Goal: Task Accomplishment & Management: Use online tool/utility

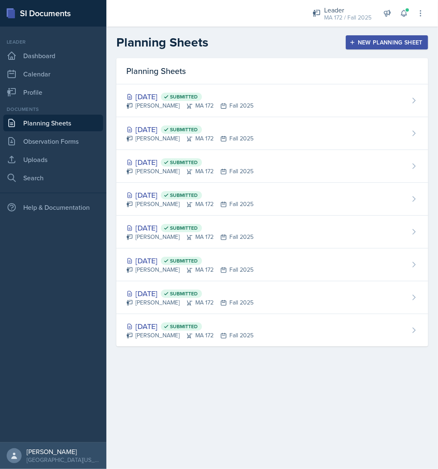
click at [393, 42] on div "New Planning Sheet" at bounding box center [386, 42] width 71 height 7
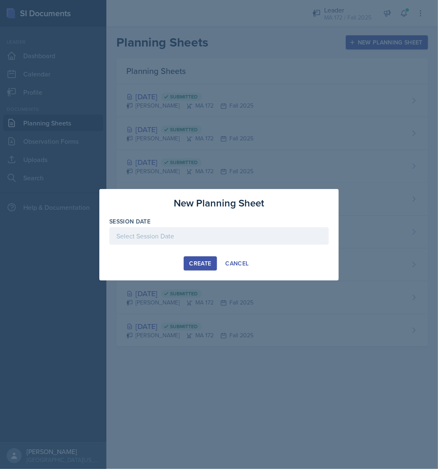
click at [190, 238] on div at bounding box center [218, 235] width 219 height 17
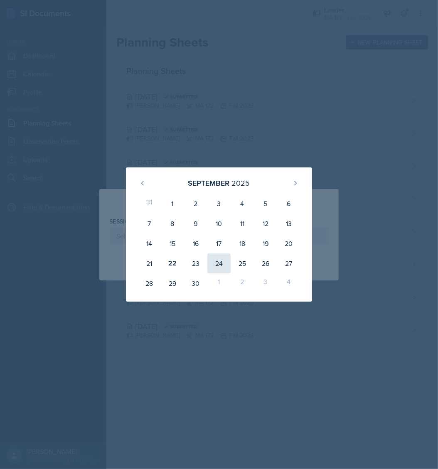
click at [214, 264] on div "24" at bounding box center [218, 263] width 23 height 20
type input "[DATE]"
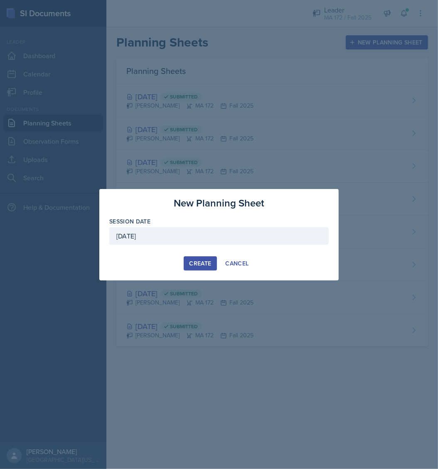
click at [202, 260] on div "Create" at bounding box center [200, 263] width 22 height 7
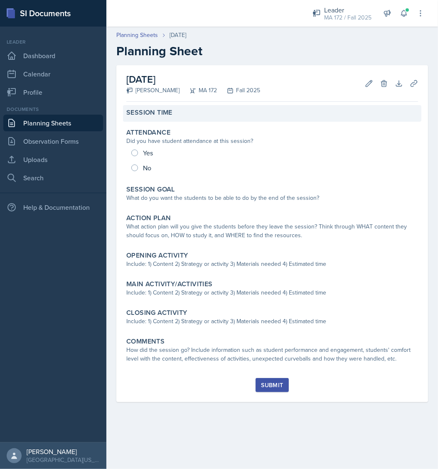
click at [194, 118] on div "Session Time" at bounding box center [272, 113] width 298 height 17
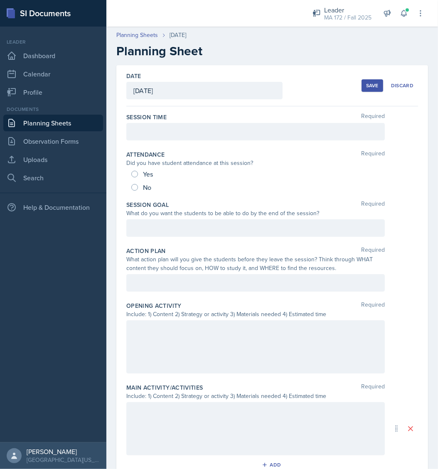
click at [183, 139] on div at bounding box center [255, 131] width 258 height 17
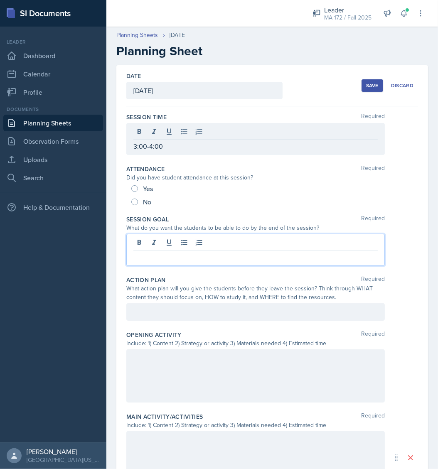
click at [204, 243] on div at bounding box center [255, 250] width 258 height 32
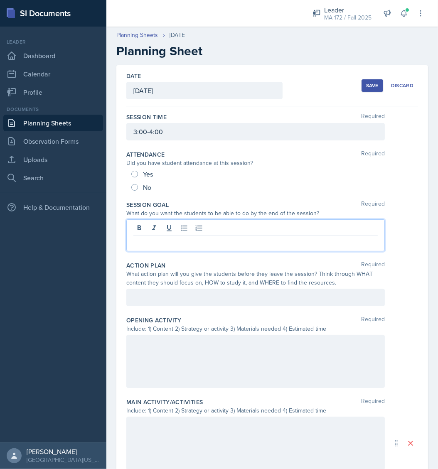
click at [186, 417] on div at bounding box center [255, 443] width 258 height 53
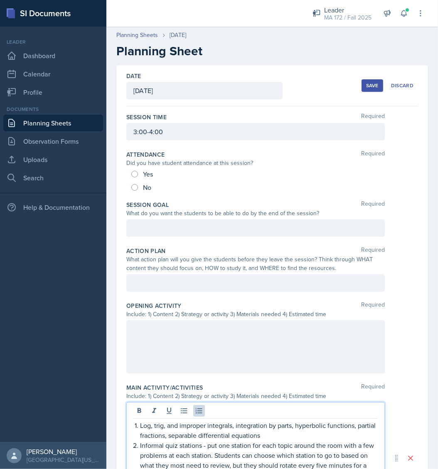
scroll to position [41, 0]
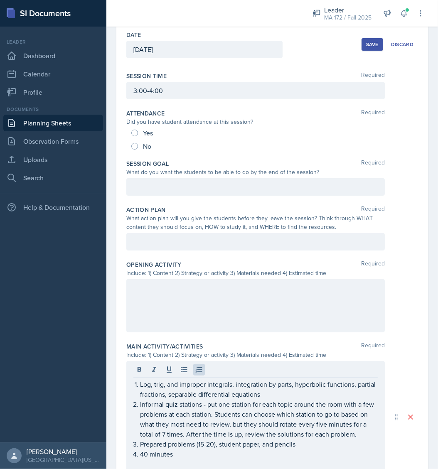
click at [429, 308] on div "Date [DATE] [DATE] 31 1 2 3 4 5 6 7 8 9 10 11 12 13 14 15 16 17 18 19 20 21 22 …" at bounding box center [272, 345] width 332 height 643
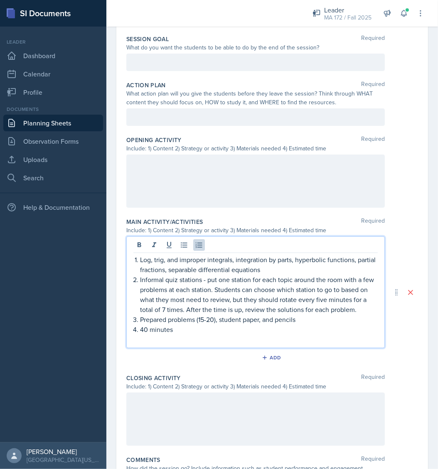
scroll to position [180, 0]
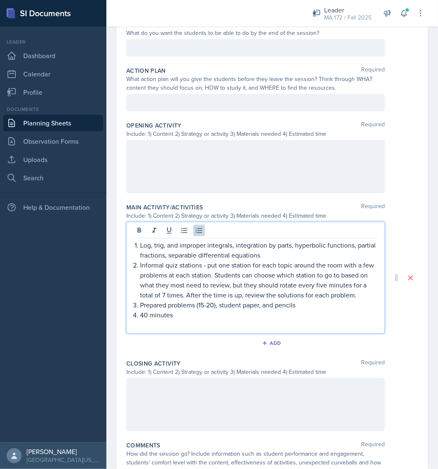
click at [212, 282] on p "Informal quiz stations - put one station for each topic around the room with a …" at bounding box center [259, 280] width 238 height 40
click at [265, 247] on p "Log, trig, and improper integrals, integration by parts, hyperbolic functions, …" at bounding box center [259, 250] width 238 height 20
click at [295, 244] on p "Log, trig, and improper integrals, integration by parts, hyperbolic functions, …" at bounding box center [259, 250] width 238 height 20
click at [363, 245] on p "Log, trig, and improper integrals, integration by parts, hyperbolic functions, …" at bounding box center [259, 250] width 238 height 20
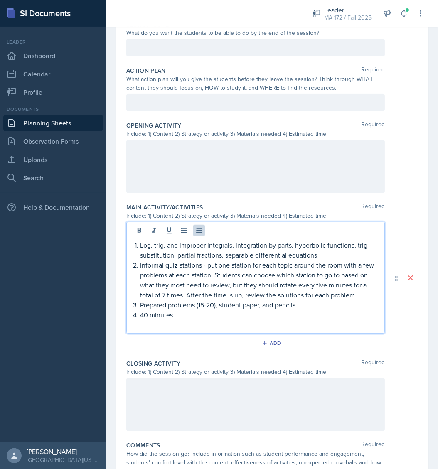
click at [207, 320] on p "40 minutes" at bounding box center [259, 315] width 238 height 10
click at [225, 295] on p "Informal quiz stations - put one station for each topic around the room with a …" at bounding box center [259, 280] width 238 height 40
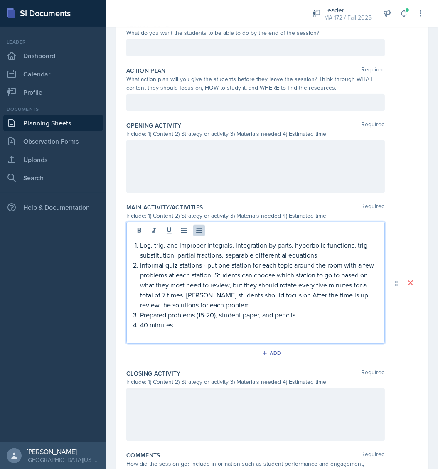
click at [328, 295] on p "Informal quiz stations - put one station for each topic around the room with a …" at bounding box center [259, 285] width 238 height 50
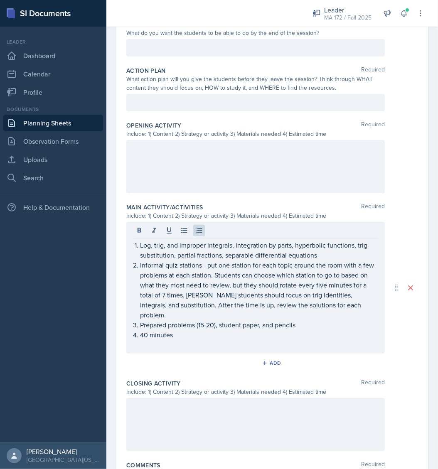
click at [388, 258] on div "Log, trig, and improper integrals, integration by parts, hyperbolic functions, …" at bounding box center [272, 288] width 292 height 132
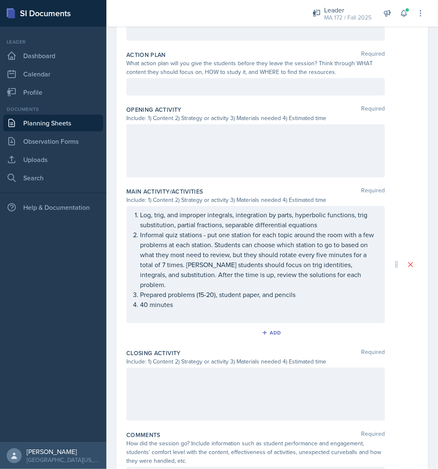
scroll to position [197, 0]
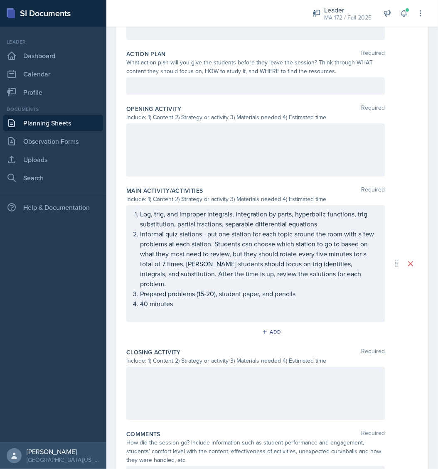
click at [199, 149] on div at bounding box center [255, 149] width 258 height 53
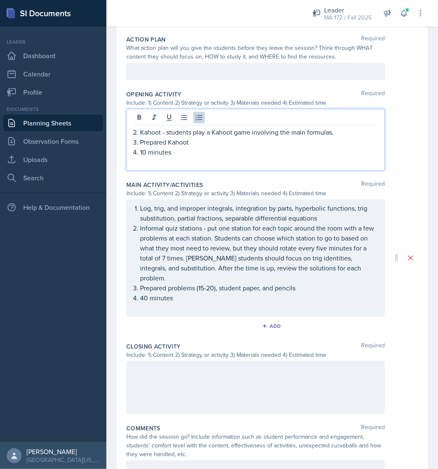
click at [140, 131] on li "Kahoot - students play a Kahoot game involving the main formulas." at bounding box center [259, 132] width 238 height 10
click at [175, 150] on p "10 minutes" at bounding box center [259, 152] width 238 height 10
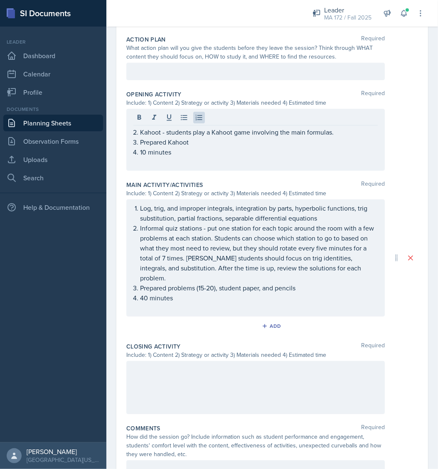
click at [108, 123] on div "Date [DATE] [DATE] 31 1 2 3 4 5 6 7 8 9 10 11 12 13 14 15 16 17 18 19 20 21 22 …" at bounding box center [272, 182] width 332 height 657
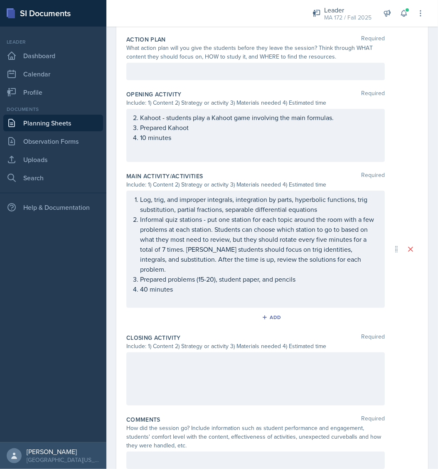
click at [147, 135] on ol "Kahoot - students play a Kahoot game involving the main formulas. Prepared Kaho…" at bounding box center [259, 128] width 238 height 30
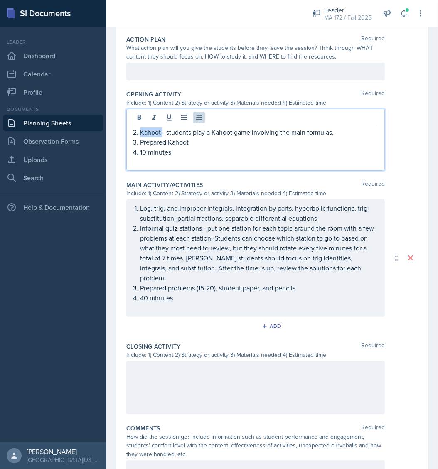
click at [147, 135] on p "Kahoot - students play a Kahoot game involving the main formulas." at bounding box center [259, 132] width 238 height 10
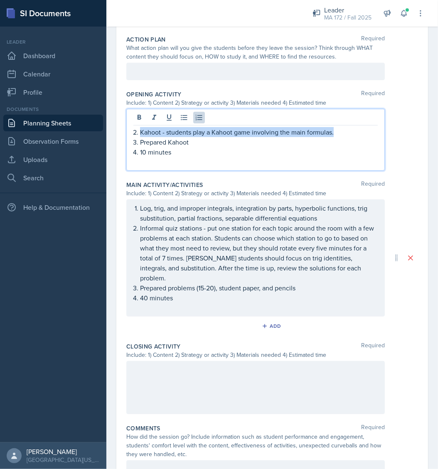
click at [147, 135] on p "Kahoot - students play a Kahoot game involving the main formulas." at bounding box center [259, 132] width 238 height 10
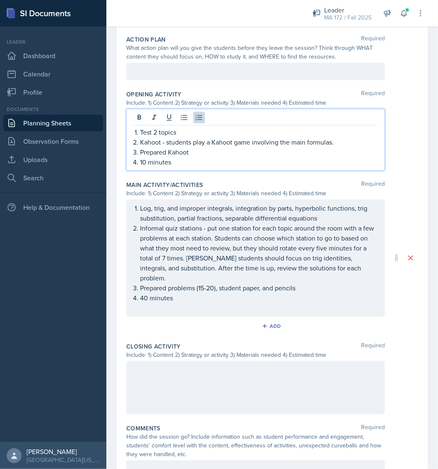
click at [340, 143] on p "Kahoot - students play a Kahoot game involving the main formulas." at bounding box center [259, 142] width 238 height 10
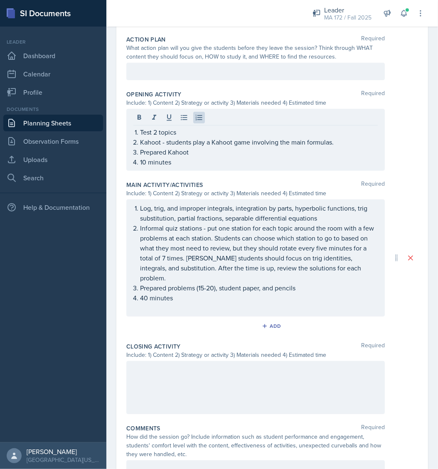
click at [401, 288] on div "Log, trig, and improper integrals, integration by parts, hyperbolic functions, …" at bounding box center [272, 257] width 292 height 117
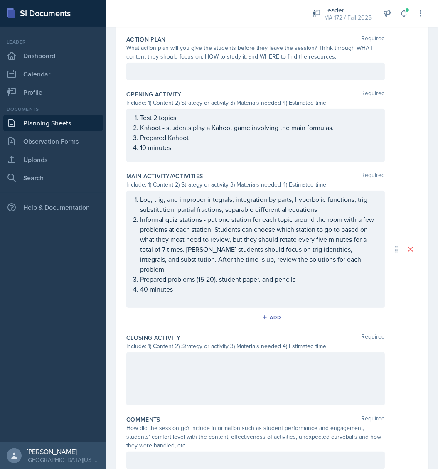
click at [177, 368] on div at bounding box center [255, 378] width 258 height 53
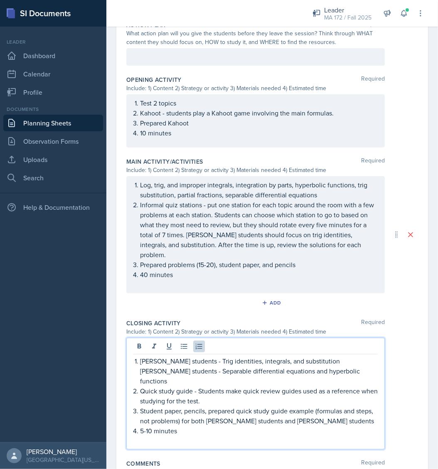
click at [329, 361] on p "[PERSON_NAME] students - Trig identities, integrals, and substitution" at bounding box center [259, 361] width 238 height 10
drag, startPoint x: 202, startPoint y: 360, endPoint x: 323, endPoint y: 356, distance: 121.8
click at [323, 356] on p "[PERSON_NAME] students - Trig identities, integrals, and substitution" at bounding box center [259, 361] width 238 height 10
copy p "Trig identities, integrals, and substitution"
click at [201, 371] on p "[PERSON_NAME] students - Separable differential equations and hyperbolic functi…" at bounding box center [259, 376] width 238 height 20
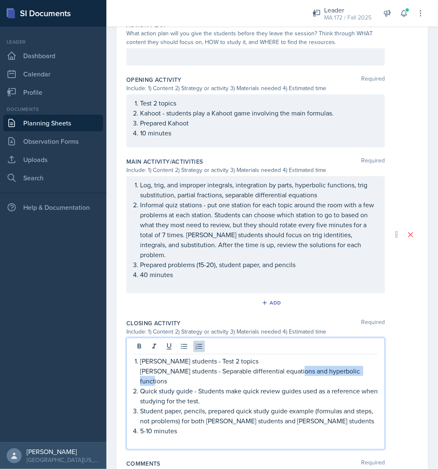
drag, startPoint x: 296, startPoint y: 369, endPoint x: 379, endPoint y: 369, distance: 82.3
click at [379, 369] on div "[PERSON_NAME] students - Test 2 topics [PERSON_NAME] students - Separable diffe…" at bounding box center [272, 394] width 292 height 112
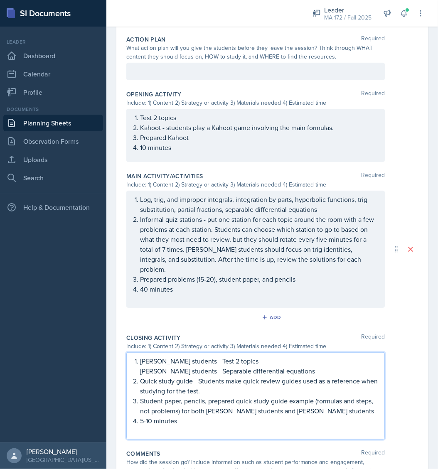
drag, startPoint x: 302, startPoint y: 369, endPoint x: 262, endPoint y: 372, distance: 40.9
click at [264, 372] on p "[PERSON_NAME] students - Separable differential equations" at bounding box center [259, 371] width 238 height 10
drag, startPoint x: 201, startPoint y: 371, endPoint x: 320, endPoint y: 370, distance: 119.7
click at [320, 370] on p "[PERSON_NAME] students - Separable differential equations" at bounding box center [259, 371] width 238 height 10
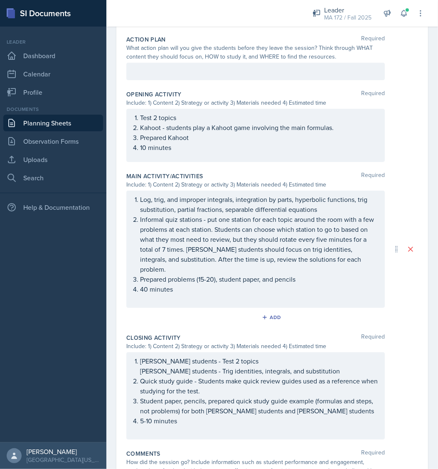
click at [401, 324] on div "Add" at bounding box center [272, 319] width 292 height 16
click at [210, 408] on p "Student paper, pencils, prepared quick study guide example (formulas and steps,…" at bounding box center [259, 406] width 238 height 20
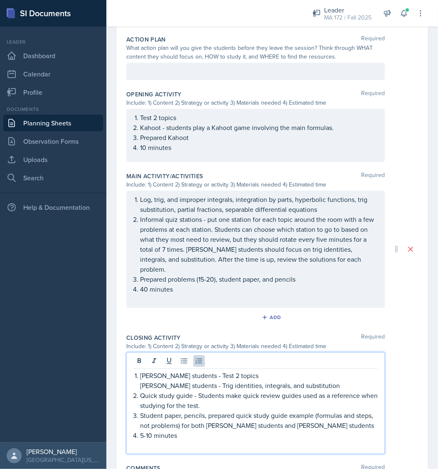
scroll to position [226, 0]
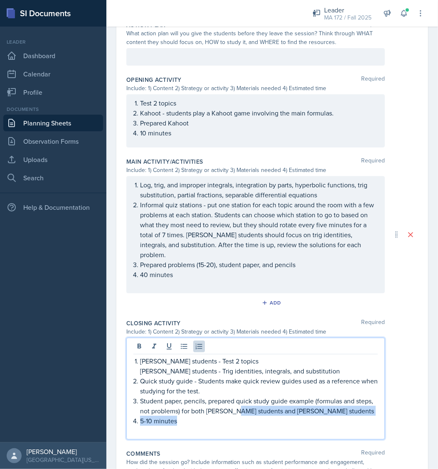
drag, startPoint x: 314, startPoint y: 421, endPoint x: 256, endPoint y: 409, distance: 59.3
click at [256, 409] on ol "[PERSON_NAME] students - Test 2 topics [PERSON_NAME] students - Trig identities…" at bounding box center [259, 391] width 238 height 70
click at [256, 409] on p "Student paper, pencils, prepared quick study guide example (formulas and steps,…" at bounding box center [259, 406] width 238 height 20
click at [209, 410] on p "Student paper, pencils, prepared quick study guide example (formulas and steps,…" at bounding box center [259, 406] width 238 height 20
click at [347, 411] on p "Student paper, pencils, prepared quick study guide example (formulas and steps,…" at bounding box center [259, 406] width 238 height 20
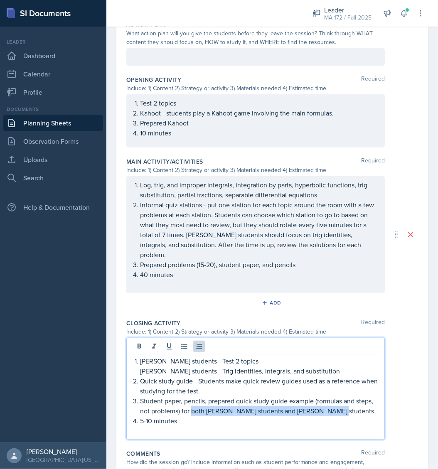
drag, startPoint x: 354, startPoint y: 410, endPoint x: 211, endPoint y: 408, distance: 142.9
click at [211, 408] on p "Student paper, pencils, prepared quick study guide example (formulas and steps,…" at bounding box center [259, 406] width 238 height 20
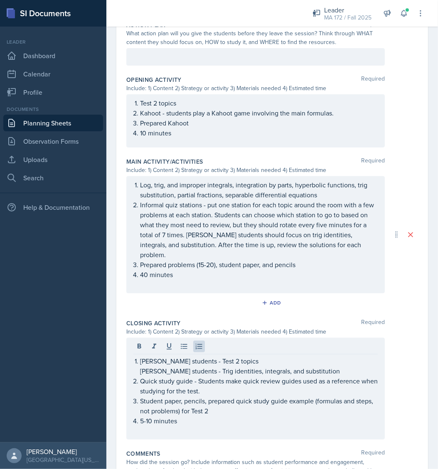
click at [393, 386] on div "[PERSON_NAME] students - Test 2 topics [PERSON_NAME] students - Trig identities…" at bounding box center [272, 389] width 292 height 102
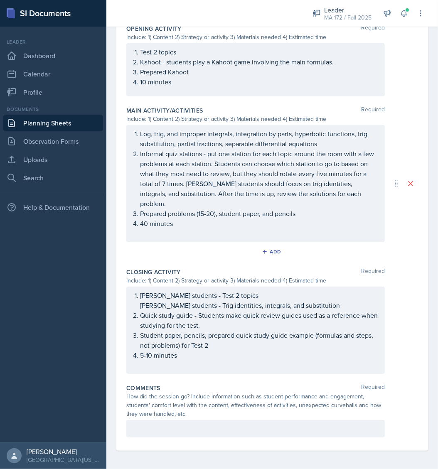
scroll to position [0, 0]
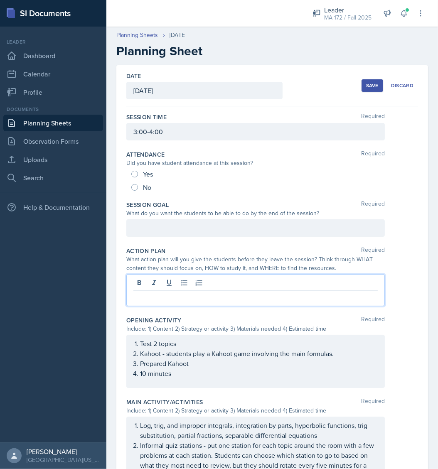
click at [145, 280] on div at bounding box center [255, 290] width 258 height 32
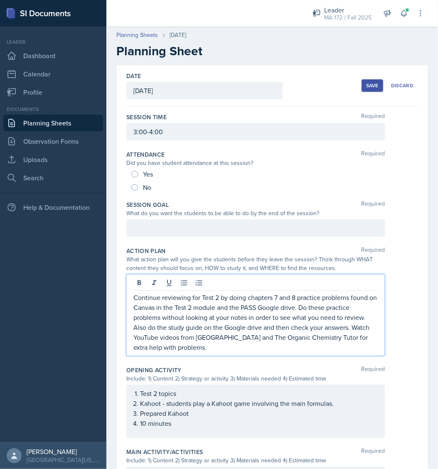
click at [295, 296] on p "Continue reviewing for Test 2 by doing chapters 7 and 8 practice problems found…" at bounding box center [255, 322] width 244 height 60
drag, startPoint x: 247, startPoint y: 295, endPoint x: 322, endPoint y: 292, distance: 75.7
click at [322, 292] on p "Continue reviewing for Test 2 by doing chapters 7 and 8 practice problems found…" at bounding box center [255, 322] width 244 height 60
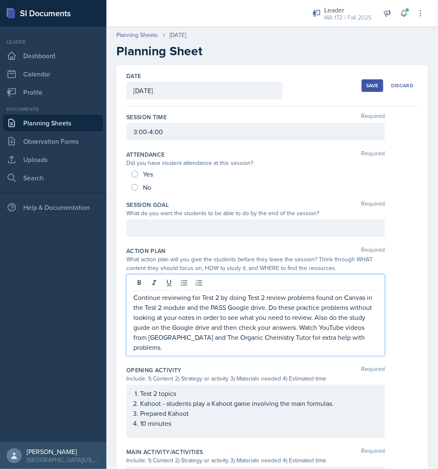
click at [168, 310] on p "Continue reviewing for Test 2 by doing Test 2 review problems found on Canvas i…" at bounding box center [255, 322] width 244 height 60
click at [356, 319] on p "Continue reviewing for Test 2 by doing Test 2 review problems found on Canvas i…" at bounding box center [255, 322] width 244 height 60
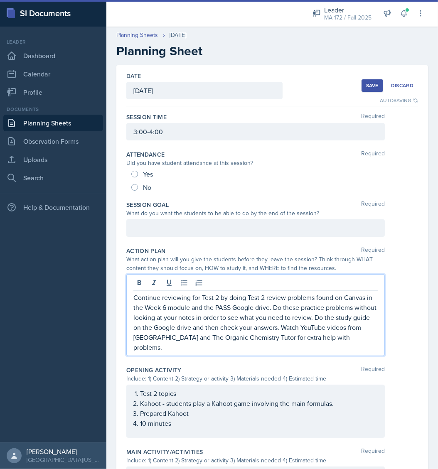
click at [212, 224] on div at bounding box center [255, 227] width 258 height 17
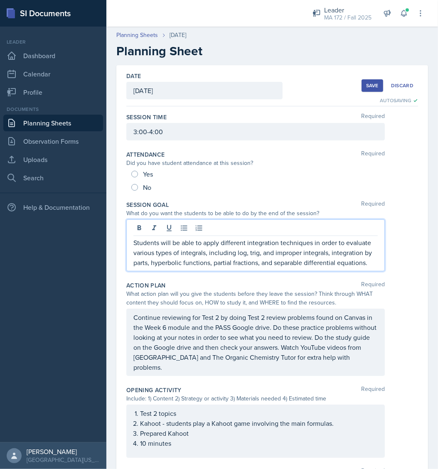
click at [44, 307] on nav "Leader Dashboard Calendar Profile Documents Planning Sheets Observation Forms U…" at bounding box center [53, 235] width 106 height 416
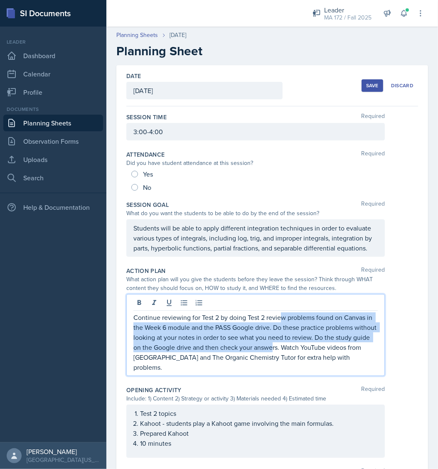
drag, startPoint x: 280, startPoint y: 321, endPoint x: 307, endPoint y: 354, distance: 42.6
click at [307, 354] on p "Continue reviewing for Test 2 by doing Test 2 review problems found on Canvas i…" at bounding box center [255, 342] width 244 height 60
click at [288, 342] on p "Continue reviewing for Test 2 by doing Test 2 review problems found on Canvas i…" at bounding box center [255, 342] width 244 height 60
click at [295, 345] on p "Continue reviewing for Test 2 by doing Test 2 review problems found on Canvas i…" at bounding box center [255, 342] width 244 height 60
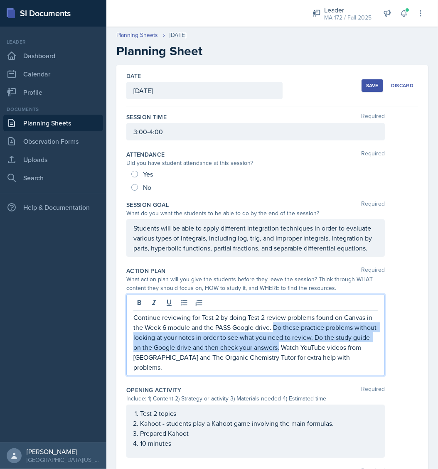
drag, startPoint x: 280, startPoint y: 336, endPoint x: 315, endPoint y: 358, distance: 41.6
click at [315, 358] on p "Continue reviewing for Test 2 by doing Test 2 review problems found on Canvas i…" at bounding box center [255, 342] width 244 height 60
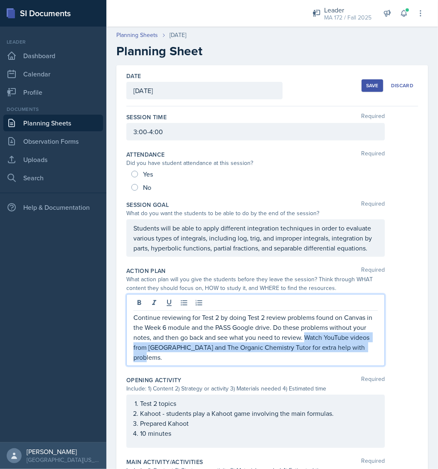
drag, startPoint x: 320, startPoint y: 347, endPoint x: 330, endPoint y: 374, distance: 29.4
click at [330, 366] on div "Continue reviewing for Test 2 by doing Test 2 review problems found on Canvas i…" at bounding box center [255, 330] width 258 height 72
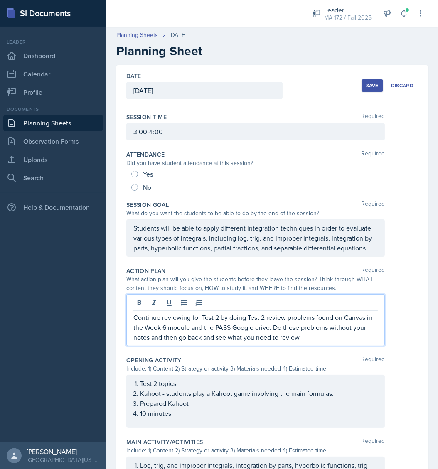
click at [320, 342] on p "Continue reviewing for Test 2 by doing Test 2 review problems found on Canvas i…" at bounding box center [255, 327] width 244 height 30
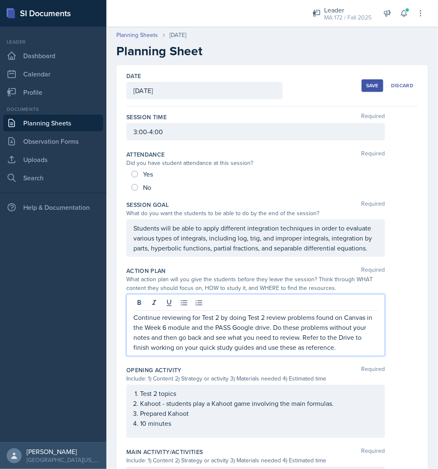
click at [416, 296] on div "Date [DATE] [DATE] 31 1 2 3 4 5 6 7 8 9 10 11 12 13 14 15 16 17 18 19 20 21 22 …" at bounding box center [272, 428] width 312 height 727
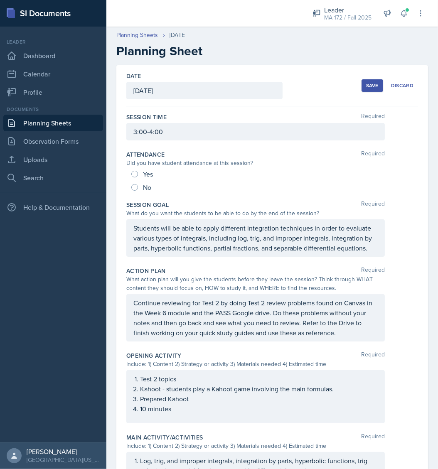
click at [168, 338] on p "Continue reviewing for Test 2 by doing Test 2 review problems found on Canvas i…" at bounding box center [255, 318] width 244 height 40
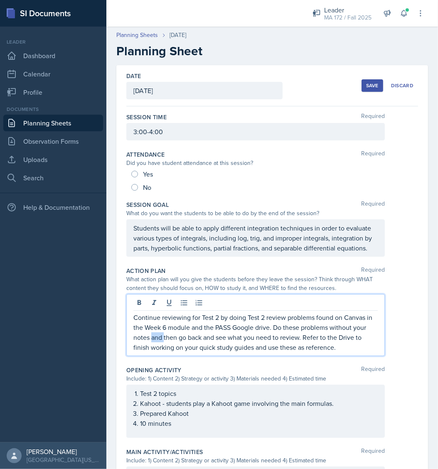
click at [167, 342] on p "Continue reviewing for Test 2 by doing Test 2 review problems found on Canvas i…" at bounding box center [255, 332] width 244 height 40
click at [170, 352] on p "Continue reviewing for Test 2 by doing Test 2 review problems found on Canvas i…" at bounding box center [255, 332] width 244 height 40
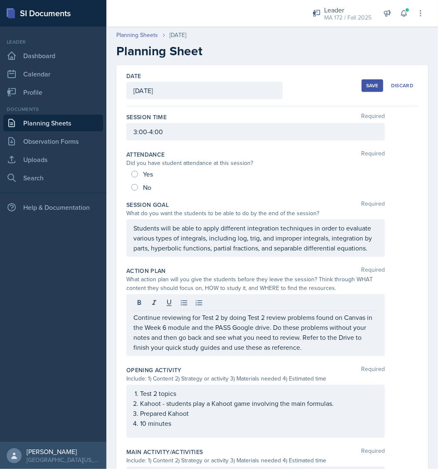
click at [399, 348] on div "Continue reviewing for Test 2 by doing Test 2 review problems found on Canvas i…" at bounding box center [272, 325] width 292 height 62
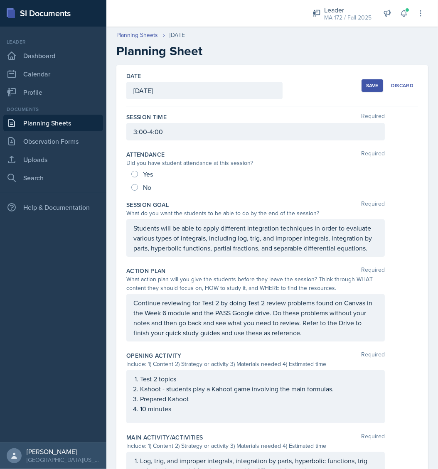
click at [366, 85] on div "Save" at bounding box center [372, 85] width 12 height 7
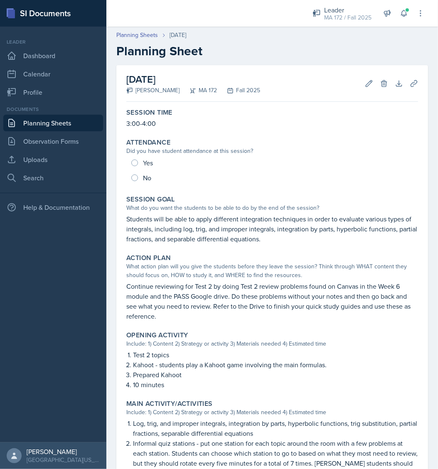
click at [59, 123] on link "Planning Sheets" at bounding box center [53, 123] width 100 height 17
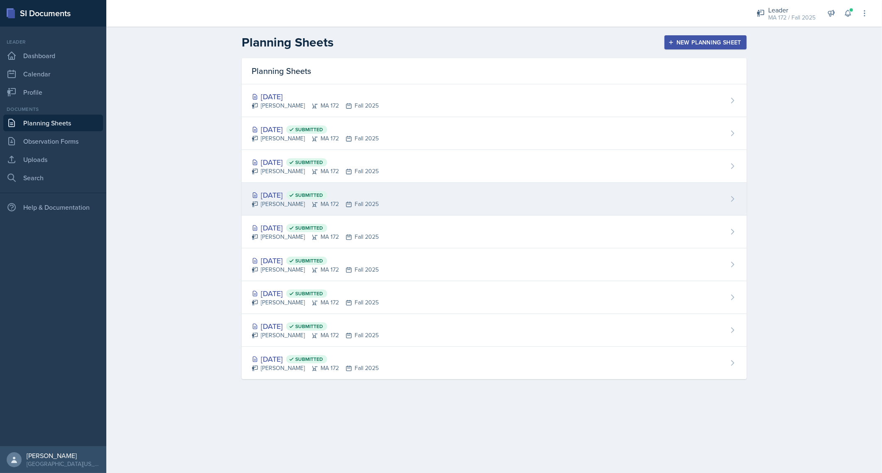
click at [295, 193] on div "[DATE] Submitted" at bounding box center [315, 194] width 127 height 11
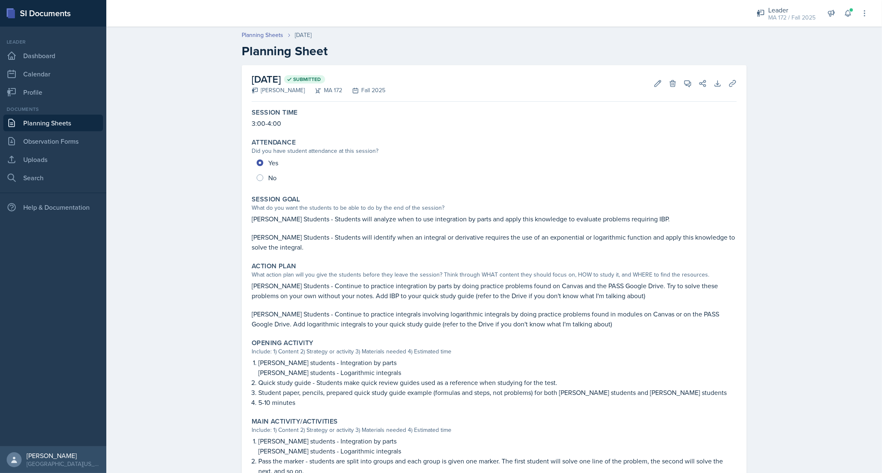
click at [61, 120] on link "Planning Sheets" at bounding box center [53, 123] width 100 height 17
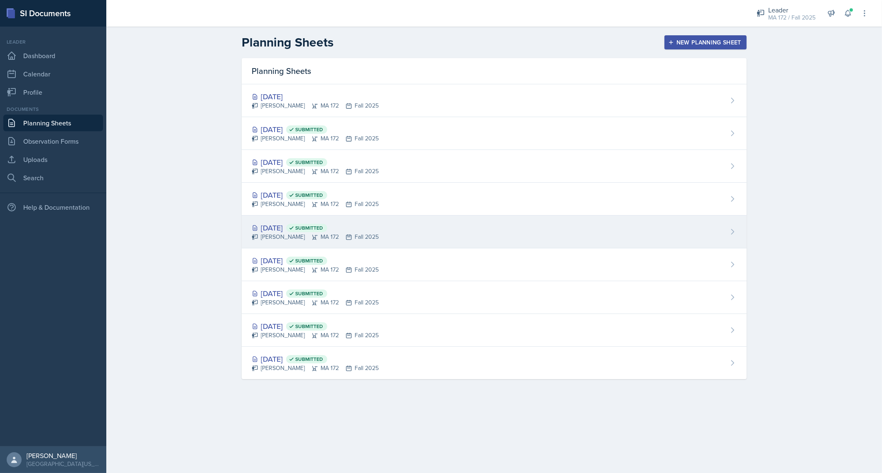
click at [290, 231] on div "[DATE] Submitted" at bounding box center [315, 227] width 127 height 11
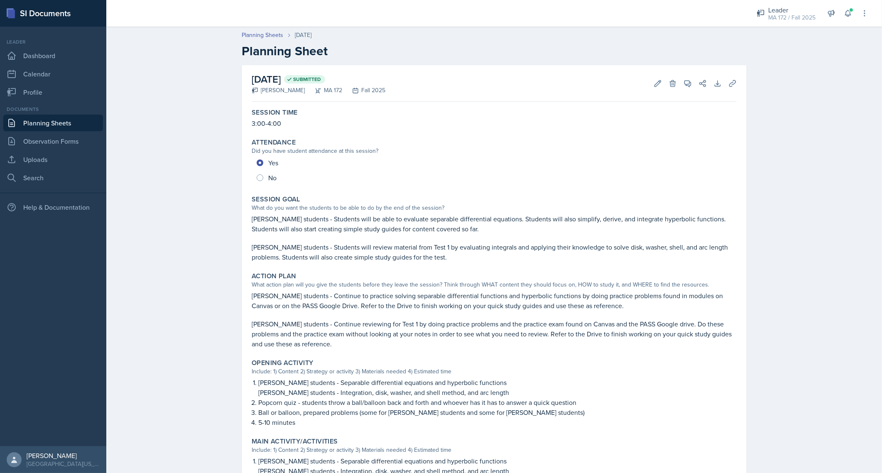
click at [62, 121] on link "Planning Sheets" at bounding box center [53, 123] width 100 height 17
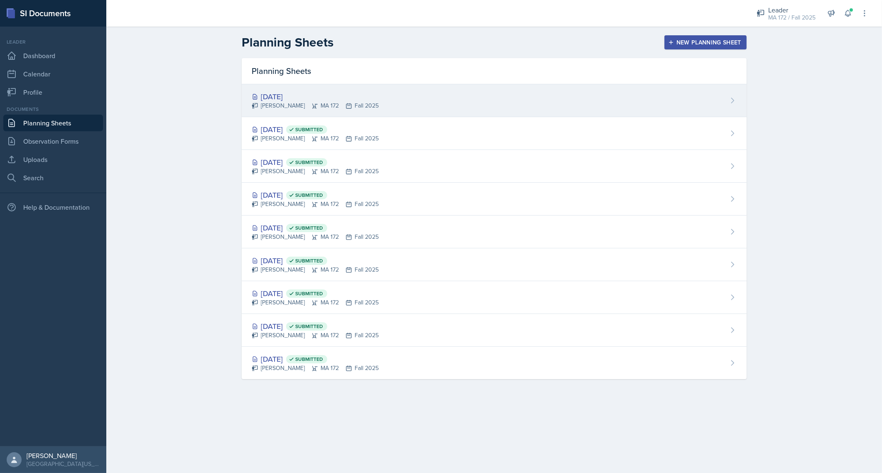
click at [290, 102] on div "[PERSON_NAME] MA 172 Fall 2025" at bounding box center [315, 105] width 127 height 9
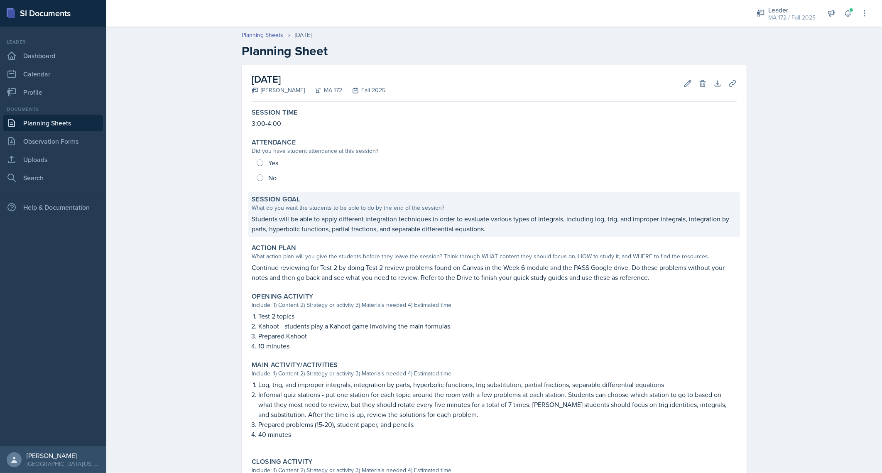
click at [298, 220] on p "Students will be able to apply different integration techniques in order to eva…" at bounding box center [494, 224] width 485 height 20
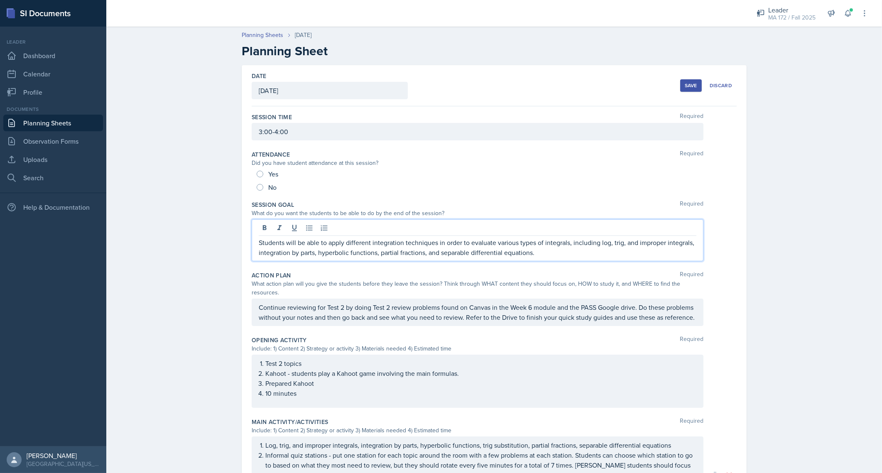
click at [297, 228] on div "Students will be able to apply different integration techniques in order to eva…" at bounding box center [478, 240] width 452 height 42
click at [297, 228] on div at bounding box center [478, 229] width 438 height 14
drag, startPoint x: 297, startPoint y: 227, endPoint x: 300, endPoint y: 245, distance: 18.2
click at [300, 245] on p "Students will be able to apply different integration techniques in order to eva…" at bounding box center [478, 248] width 438 height 20
click at [301, 246] on p "Students will be able to apply different integration techniques in order to eva…" at bounding box center [478, 248] width 438 height 20
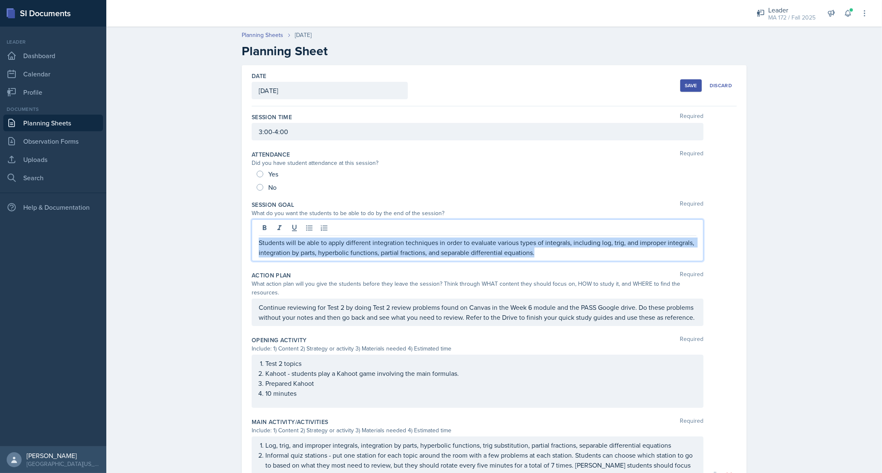
click at [301, 246] on p "Students will be able to apply different integration techniques in order to eva…" at bounding box center [478, 248] width 438 height 20
copy p "Students will be able to apply different integration techniques in order to eva…"
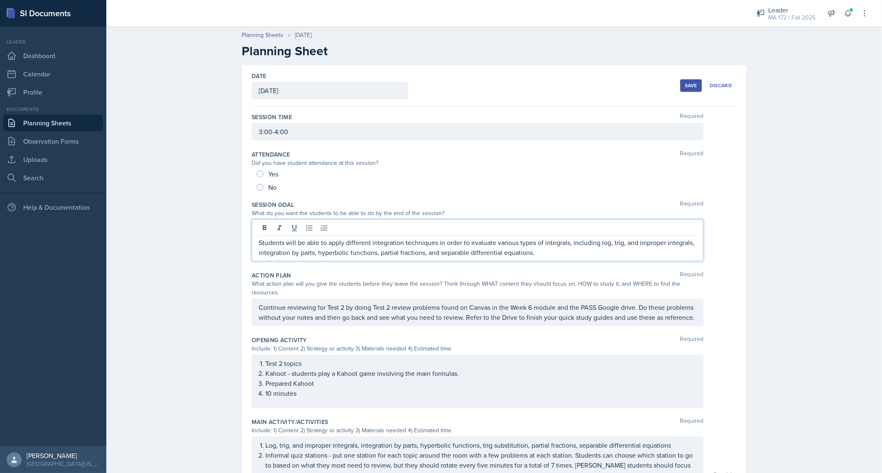
click at [147, 236] on div "Planning Sheets [DATE] Planning Sheet Date [DATE] [DATE] 31 1 2 3 4 5 6 7 8 9 1…" at bounding box center [494, 367] width 776 height 691
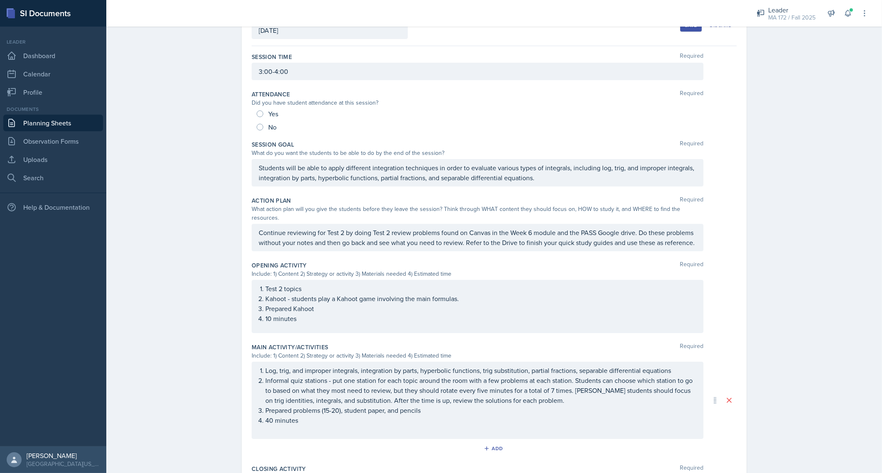
scroll to position [60, 0]
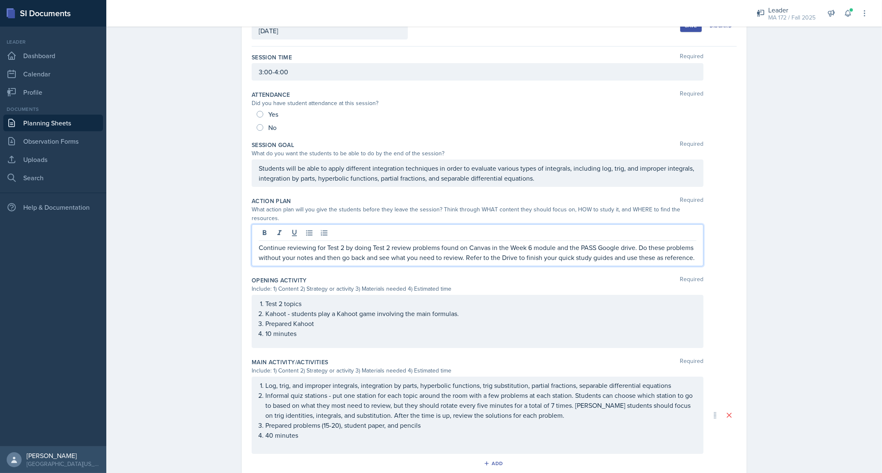
click at [368, 243] on p "Continue reviewing for Test 2 by doing Test 2 review problems found on Canvas i…" at bounding box center [478, 253] width 438 height 20
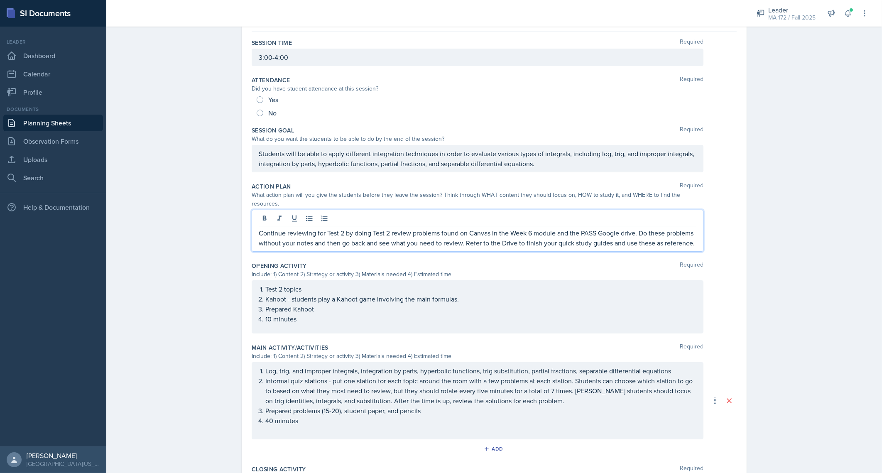
click at [368, 230] on p "Continue reviewing for Test 2 by doing Test 2 review problems found on Canvas i…" at bounding box center [478, 238] width 438 height 20
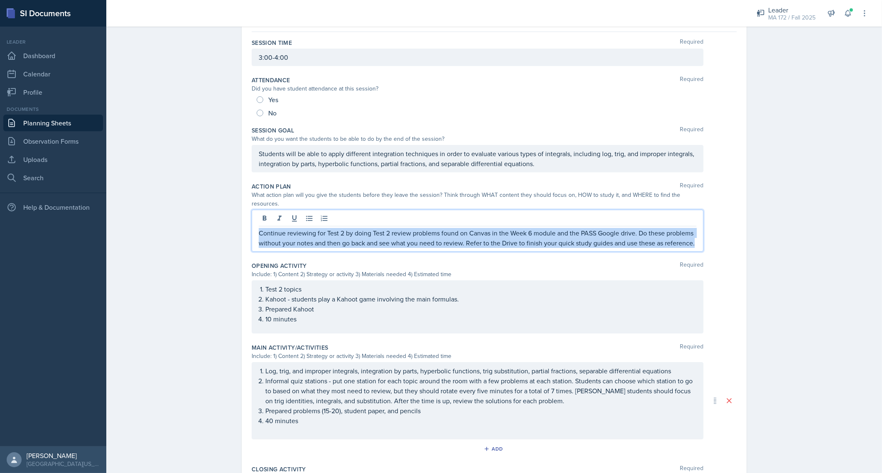
click at [368, 230] on p "Continue reviewing for Test 2 by doing Test 2 review problems found on Canvas i…" at bounding box center [478, 238] width 438 height 20
copy p "Continue reviewing for Test 2 by doing Test 2 review problems found on Canvas i…"
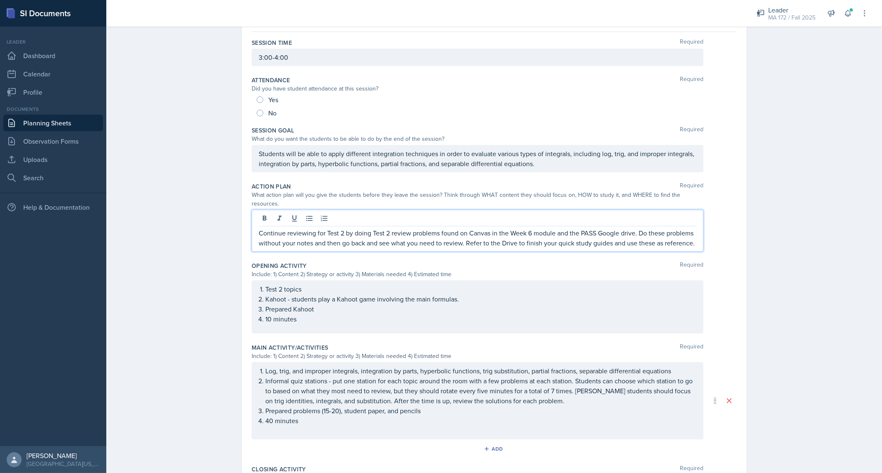
drag, startPoint x: 162, startPoint y: 75, endPoint x: 166, endPoint y: 77, distance: 4.3
click at [162, 75] on div "Planning Sheets [DATE] Planning Sheet Date [DATE] [DATE] 31 1 2 3 4 5 6 7 8 9 1…" at bounding box center [494, 293] width 776 height 691
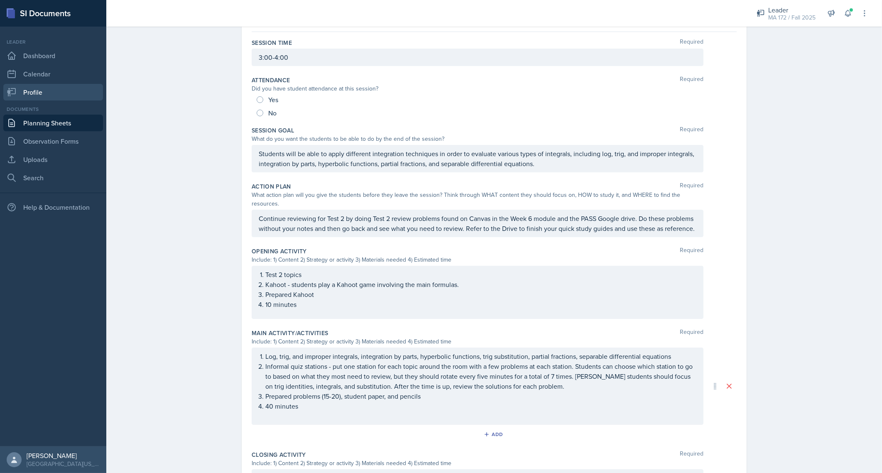
drag, startPoint x: 45, startPoint y: 122, endPoint x: 64, endPoint y: 85, distance: 42.0
click at [45, 122] on link "Planning Sheets" at bounding box center [53, 123] width 100 height 17
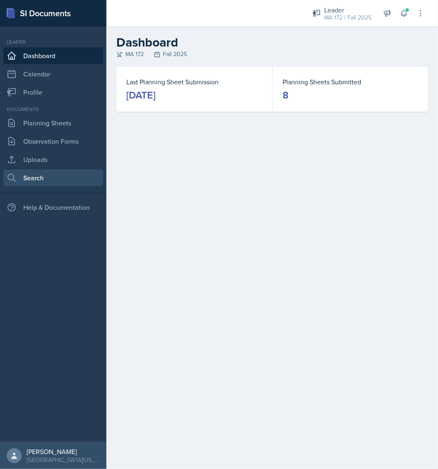
click at [42, 175] on link "Search" at bounding box center [53, 178] width 100 height 17
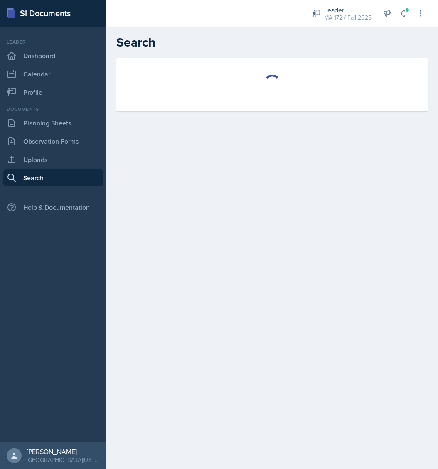
select select "all"
select select "1"
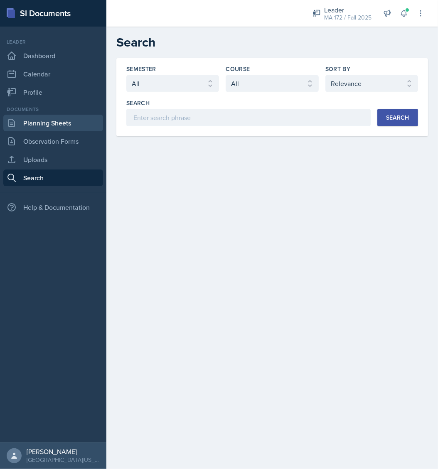
click at [54, 128] on link "Planning Sheets" at bounding box center [53, 123] width 100 height 17
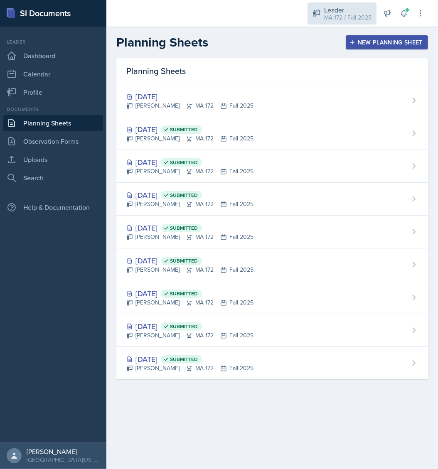
click at [337, 18] on div "MA 172 / Fall 2025" at bounding box center [347, 17] width 47 height 9
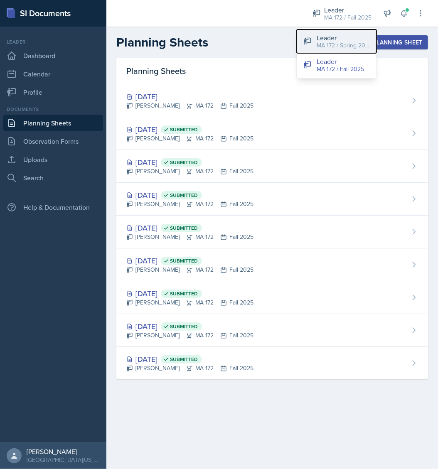
click at [335, 44] on div "MA 172 / Spring 2025" at bounding box center [343, 45] width 53 height 9
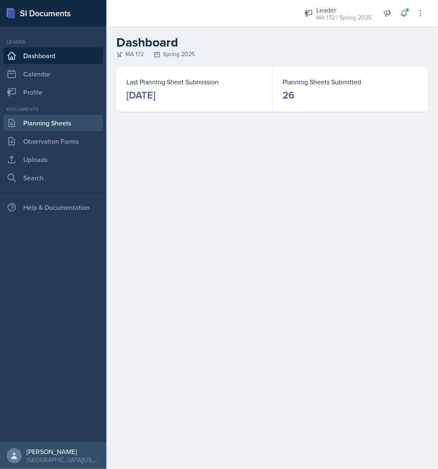
click at [50, 128] on link "Planning Sheets" at bounding box center [53, 123] width 100 height 17
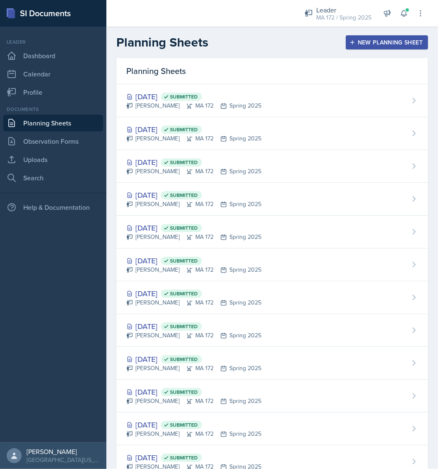
scroll to position [387, 0]
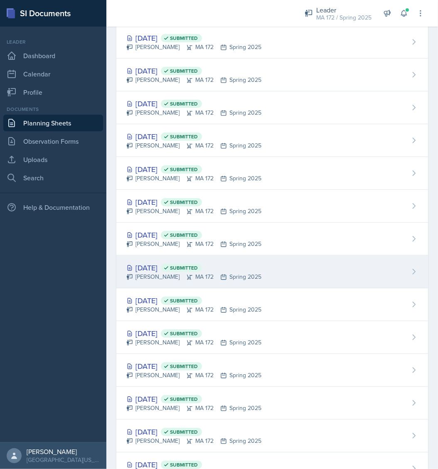
click at [170, 265] on div "Feb 12th, 2025 Submitted" at bounding box center [193, 267] width 135 height 11
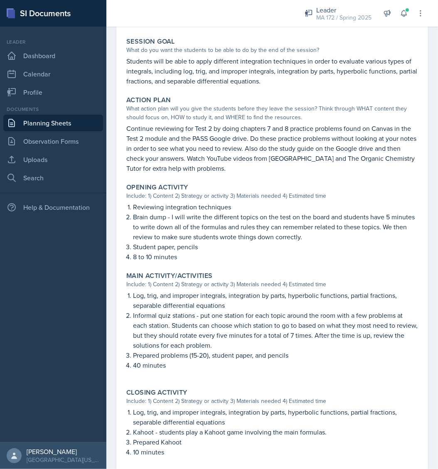
scroll to position [159, 0]
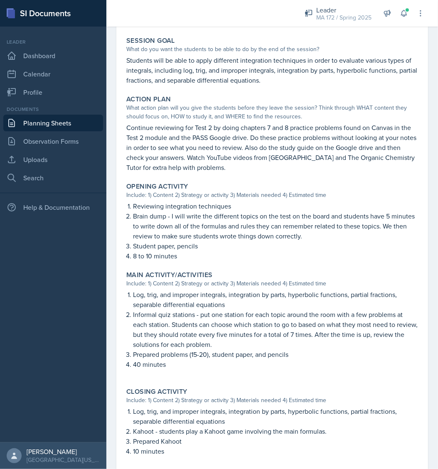
click at [127, 294] on div "Log, trig, and improper integrals, integration by parts, hyperbolic functions, …" at bounding box center [272, 334] width 292 height 88
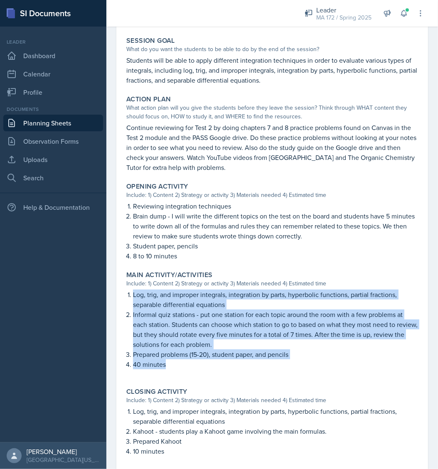
drag, startPoint x: 127, startPoint y: 294, endPoint x: 172, endPoint y: 361, distance: 81.1
click at [172, 361] on div "Log, trig, and improper integrals, integration by parts, hyperbolic functions, …" at bounding box center [272, 334] width 292 height 88
copy div "Log, trig, and improper integrals, integration by parts, hyperbolic functions, …"
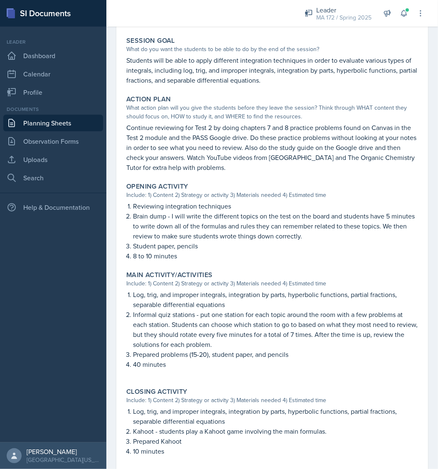
click at [201, 417] on p "Log, trig, and improper integrals, integration by parts, hyperbolic functions, …" at bounding box center [275, 416] width 285 height 20
drag, startPoint x: 201, startPoint y: 417, endPoint x: 161, endPoint y: 414, distance: 40.0
click at [161, 414] on p "Log, trig, and improper integrals, integration by parts, hyperbolic functions, …" at bounding box center [275, 416] width 285 height 20
click at [133, 432] on p "Kahoot - students play a Kahoot game involving the main formulas." at bounding box center [275, 431] width 285 height 10
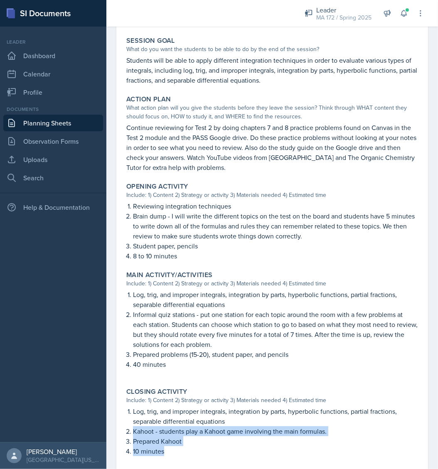
drag, startPoint x: 166, startPoint y: 452, endPoint x: 116, endPoint y: 428, distance: 55.2
click at [116, 428] on div "February 12th, 2025 Submitted Anna McGill MA 172 Spring 2025 Edit Delete View C…" at bounding box center [272, 226] width 312 height 639
copy ol "Kahoot - students play a Kahoot game involving the main formulas. Prepared Kaho…"
click at [41, 118] on link "Planning Sheets" at bounding box center [53, 123] width 100 height 17
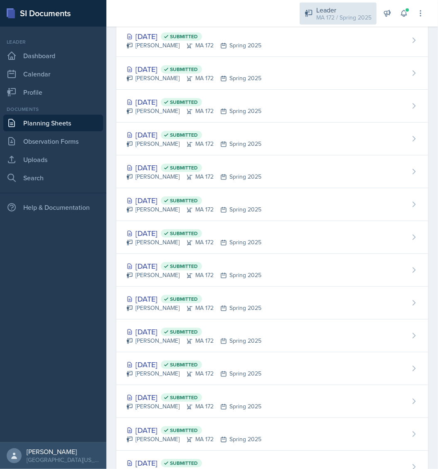
click at [335, 15] on div "MA 172 / Spring 2025" at bounding box center [343, 17] width 55 height 9
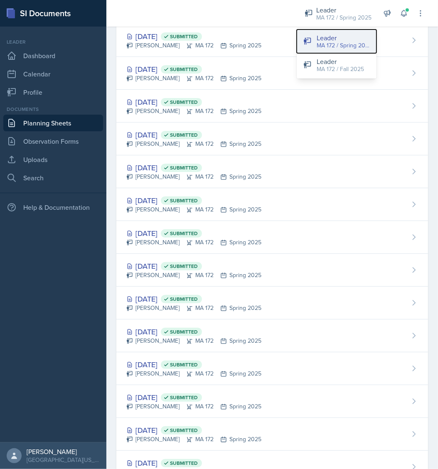
click at [337, 40] on div "Leader" at bounding box center [343, 38] width 53 height 10
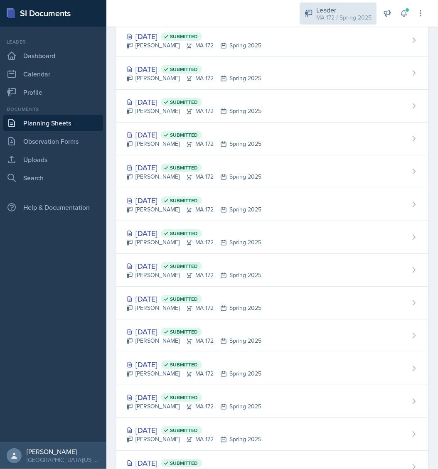
click at [347, 21] on div "MA 172 / Spring 2025" at bounding box center [343, 17] width 55 height 9
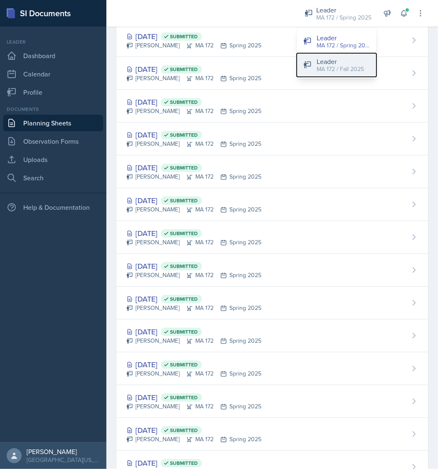
click at [337, 67] on div "MA 172 / Fall 2025" at bounding box center [340, 69] width 47 height 9
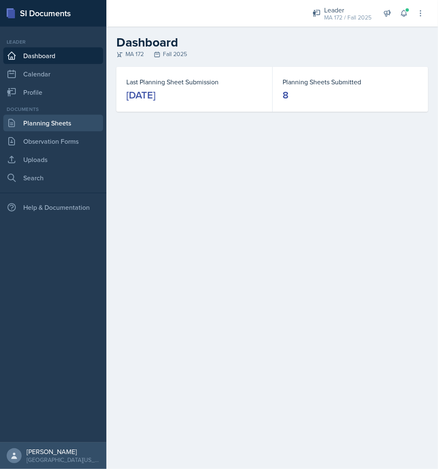
click at [75, 120] on link "Planning Sheets" at bounding box center [53, 123] width 100 height 17
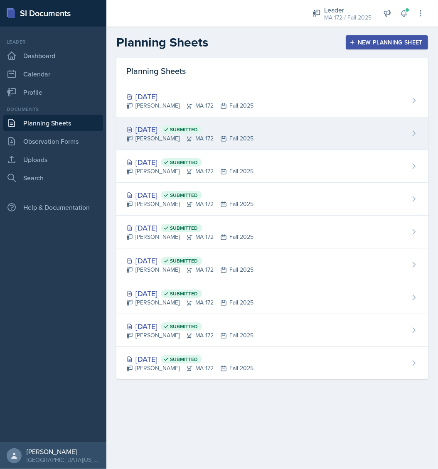
click at [163, 129] on div "Sep 22nd, 2025 Submitted" at bounding box center [189, 129] width 127 height 11
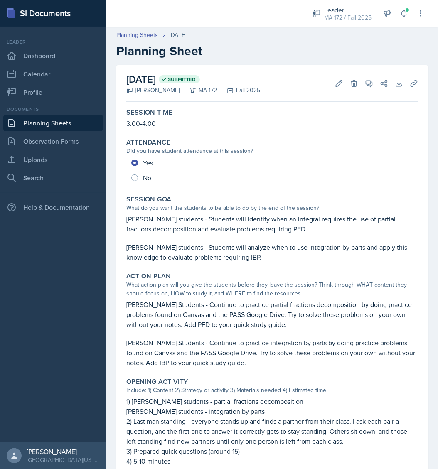
scroll to position [284, 0]
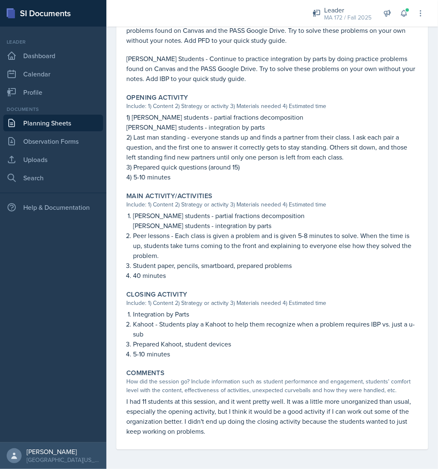
click at [72, 119] on link "Planning Sheets" at bounding box center [53, 123] width 100 height 17
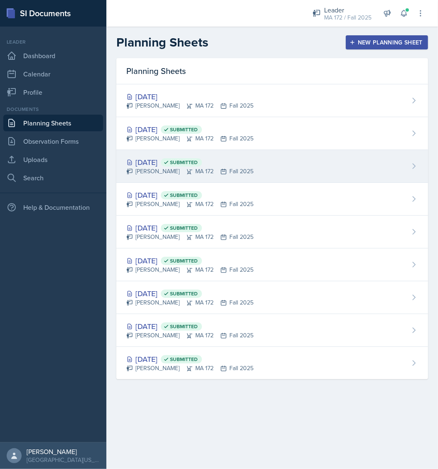
click at [168, 166] on div "Sep 17th, 2025 Submitted" at bounding box center [189, 162] width 127 height 11
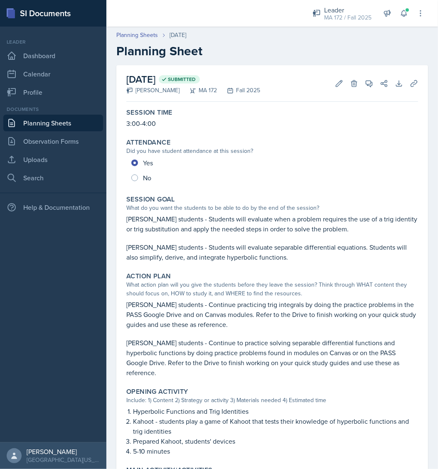
scroll to position [264, 0]
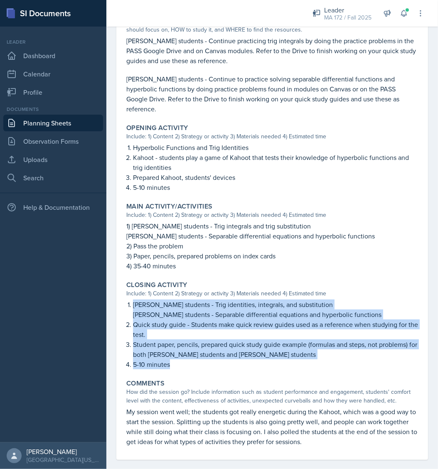
drag, startPoint x: 134, startPoint y: 292, endPoint x: 180, endPoint y: 353, distance: 75.9
click at [180, 353] on ol "Lenahan's students - Trig identities, integrals, and substitution Abudiab's stu…" at bounding box center [275, 335] width 285 height 70
copy ol "Lenahan's students - Trig identities, integrals, and substitution Abudiab's stu…"
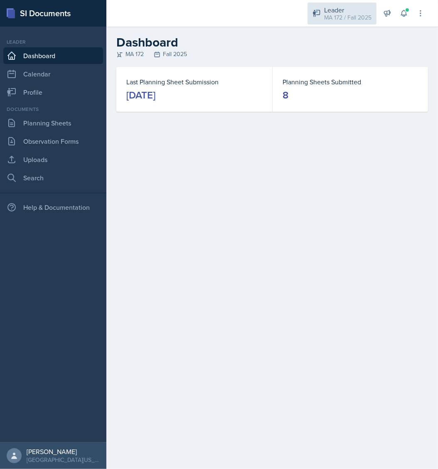
click at [350, 4] on div "Leader MA 172 / Fall 2025" at bounding box center [341, 13] width 69 height 22
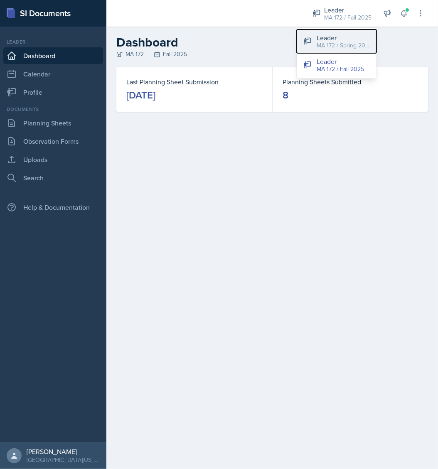
click at [344, 48] on div "MA 172 / Spring 2025" at bounding box center [343, 45] width 53 height 9
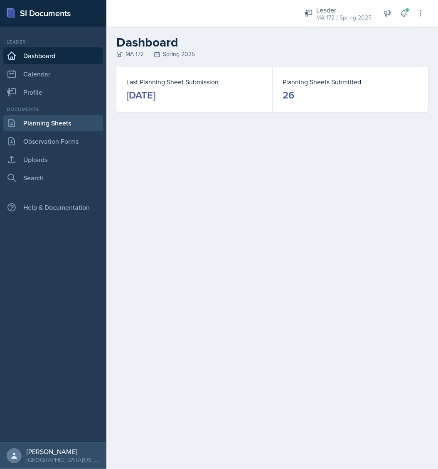
click at [38, 125] on link "Planning Sheets" at bounding box center [53, 123] width 100 height 17
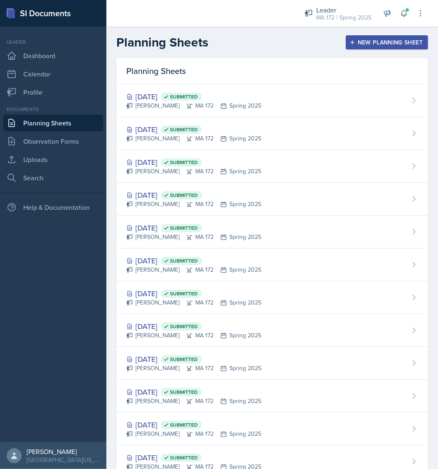
scroll to position [387, 0]
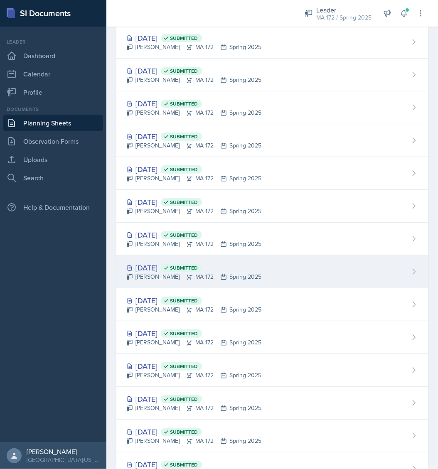
click at [155, 262] on div "Feb 12th, 2025 Submitted" at bounding box center [193, 267] width 135 height 11
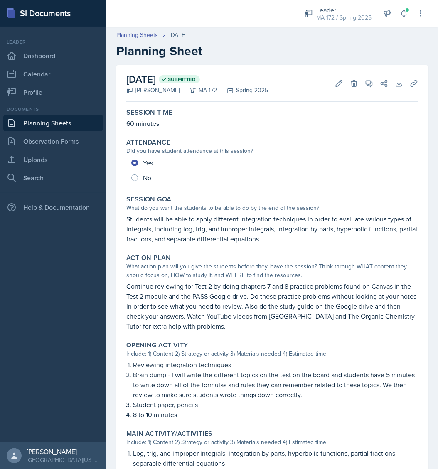
click at [182, 289] on p "Continue reviewing for Test 2 by doing chapters 7 and 8 practice problems found…" at bounding box center [272, 306] width 292 height 50
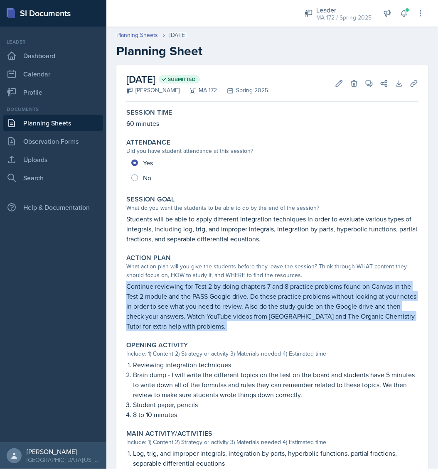
click at [182, 289] on p "Continue reviewing for Test 2 by doing chapters 7 and 8 practice problems found…" at bounding box center [272, 306] width 292 height 50
copy div "Continue reviewing for Test 2 by doing chapters 7 and 8 practice problems found…"
click at [171, 301] on p "Continue reviewing for Test 2 by doing chapters 7 and 8 practice problems found…" at bounding box center [272, 306] width 292 height 50
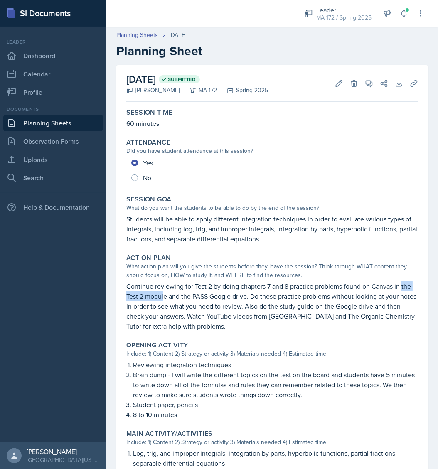
drag, startPoint x: 125, startPoint y: 296, endPoint x: 176, endPoint y: 294, distance: 51.1
click at [176, 294] on div "Action Plan What action plan will you give the students before they leave the s…" at bounding box center [272, 293] width 298 height 84
drag, startPoint x: 176, startPoint y: 294, endPoint x: 143, endPoint y: 297, distance: 33.8
click at [143, 297] on p "Continue reviewing for Test 2 by doing chapters 7 and 8 practice problems found…" at bounding box center [272, 306] width 292 height 50
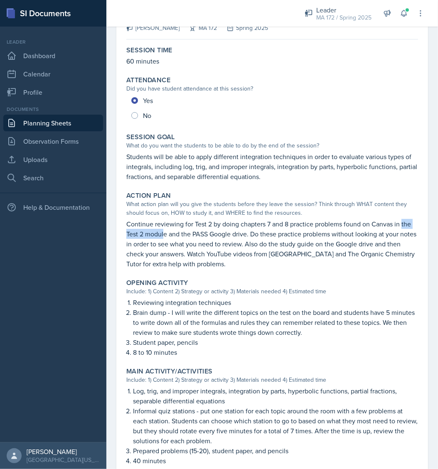
scroll to position [47, 0]
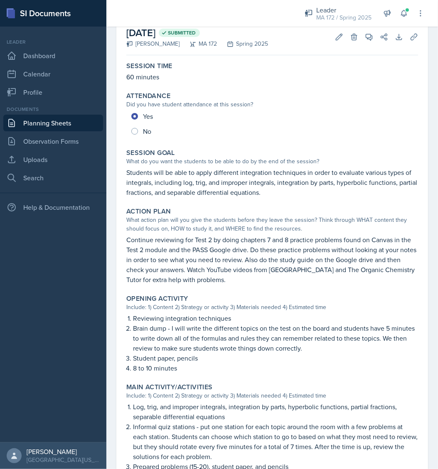
click at [257, 129] on div "Yes No" at bounding box center [272, 124] width 292 height 30
click at [204, 176] on p "Students will be able to apply different integration techniques in order to eva…" at bounding box center [272, 182] width 292 height 30
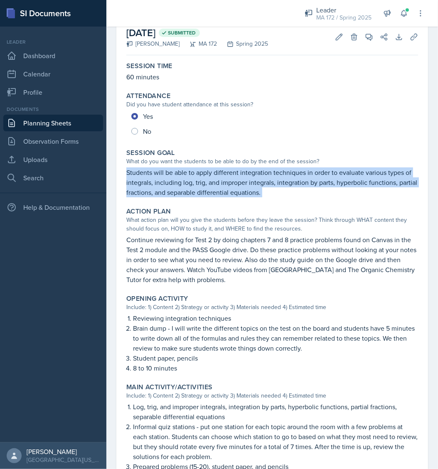
click at [204, 176] on p "Students will be able to apply different integration techniques in order to eva…" at bounding box center [272, 182] width 292 height 30
copy div "Students will be able to apply different integration techniques in order to eva…"
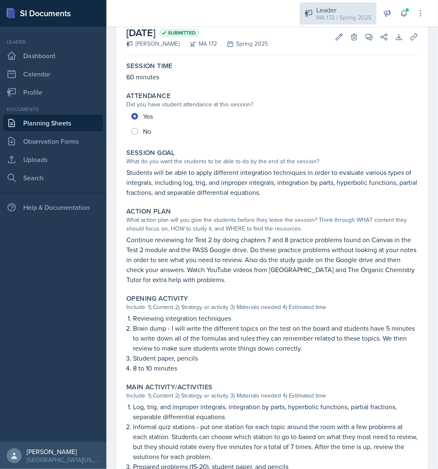
click at [351, 11] on div "Leader" at bounding box center [343, 10] width 55 height 10
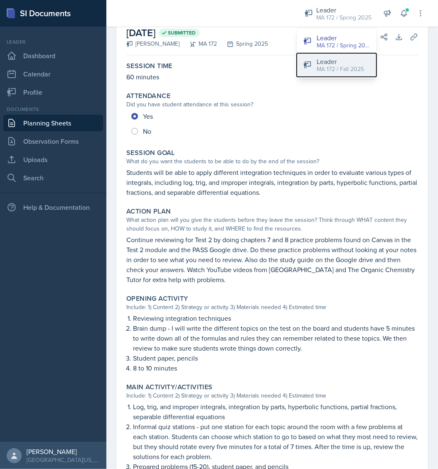
click at [347, 61] on div "Leader" at bounding box center [340, 62] width 47 height 10
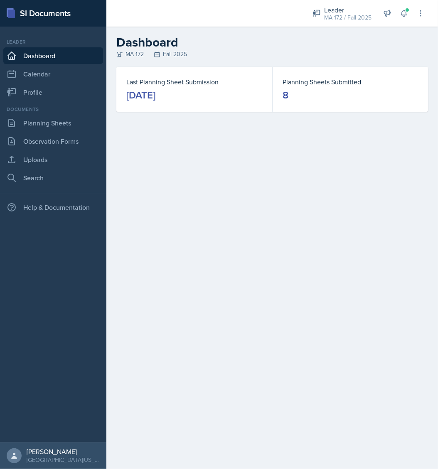
click at [49, 113] on div "Documents" at bounding box center [53, 109] width 100 height 7
click at [57, 115] on link "Planning Sheets" at bounding box center [53, 123] width 100 height 17
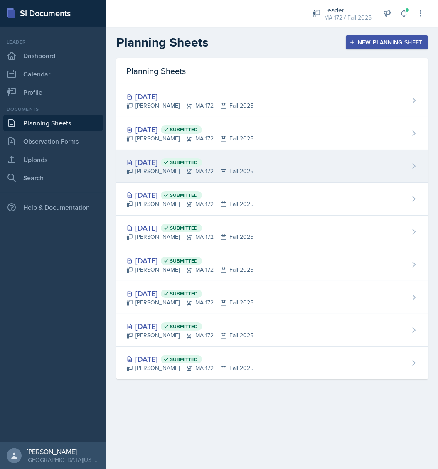
click at [166, 159] on div "Sep 17th, 2025 Submitted" at bounding box center [189, 162] width 127 height 11
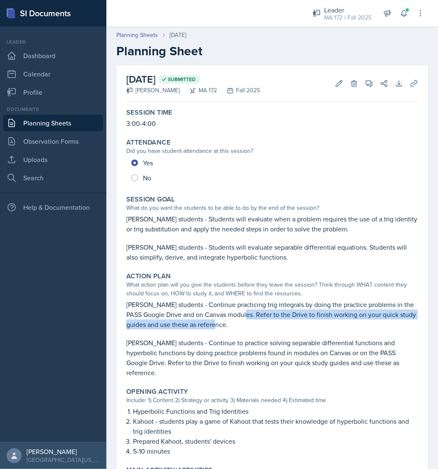
drag, startPoint x: 239, startPoint y: 313, endPoint x: 254, endPoint y: 320, distance: 16.9
click at [254, 320] on p "Lenahan's students - Continue practicing trig integrals by doing the practice p…" at bounding box center [272, 315] width 292 height 30
copy p "Refer to the Drive to finish working on your quick study guides and use these a…"
